Goal: Information Seeking & Learning: Learn about a topic

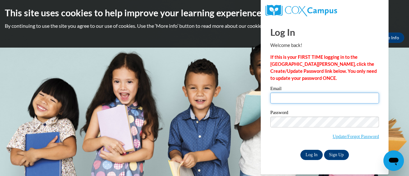
type input "nia_411@hotmail.com"
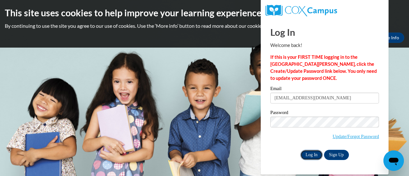
click at [310, 151] on input "Log In" at bounding box center [311, 155] width 22 height 10
click at [314, 154] on input "Log In" at bounding box center [311, 155] width 22 height 10
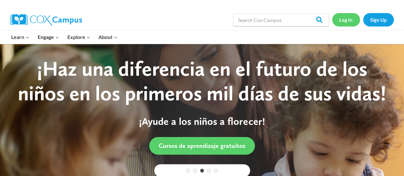
click at [341, 20] on link "Log In" at bounding box center [346, 19] width 28 height 13
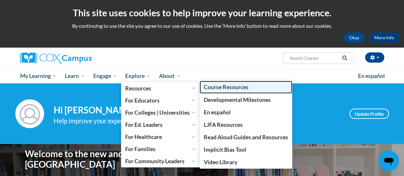
click at [229, 90] on link "Course Resources" at bounding box center [246, 87] width 93 height 12
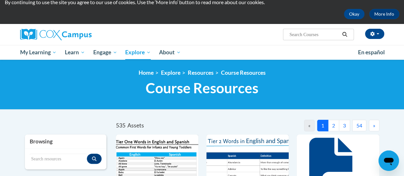
scroll to position [64, 0]
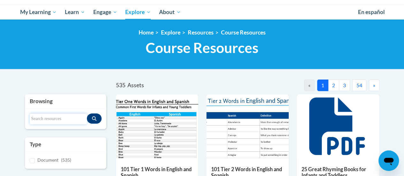
click at [62, 118] on input "Search resources" at bounding box center [58, 118] width 57 height 11
type input "ecosystem"
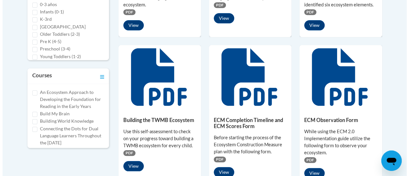
scroll to position [287, 0]
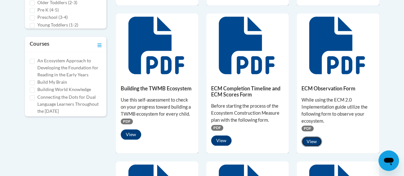
click at [312, 140] on button "View" at bounding box center [311, 141] width 20 height 10
